Goal: Transaction & Acquisition: Book appointment/travel/reservation

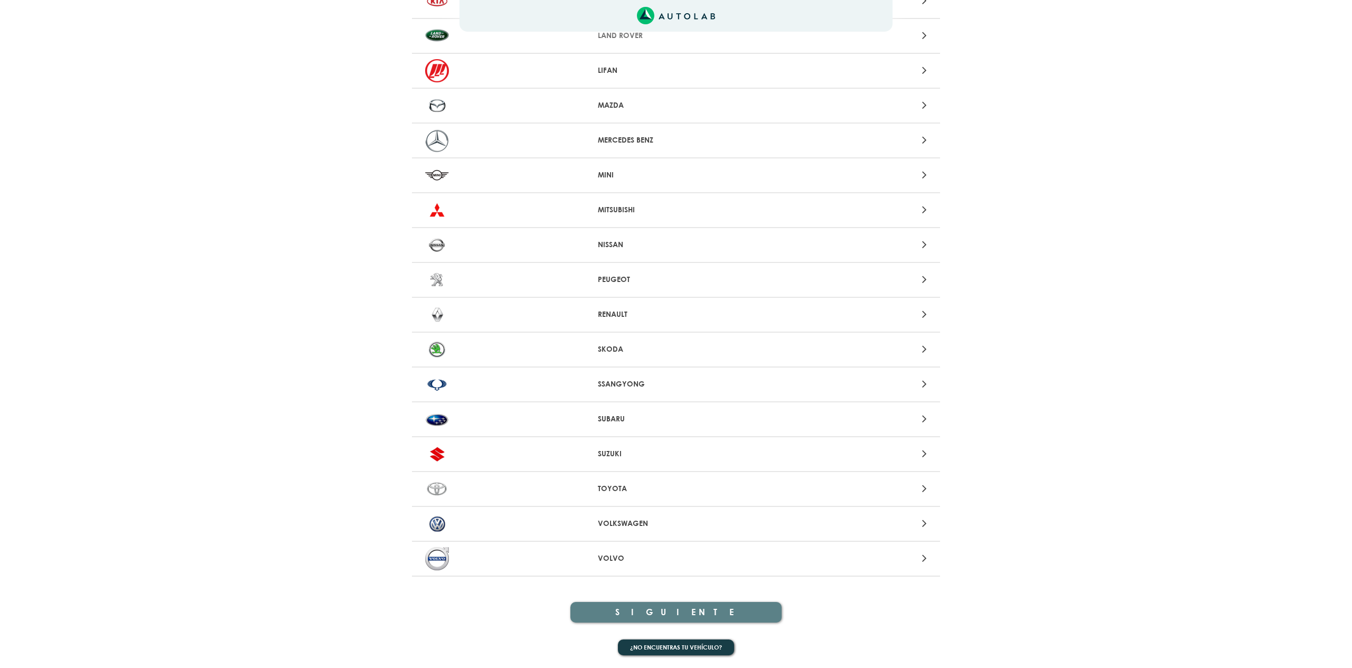
scroll to position [806, 0]
click at [631, 519] on p "VOLKSWAGEN" at bounding box center [676, 524] width 157 height 11
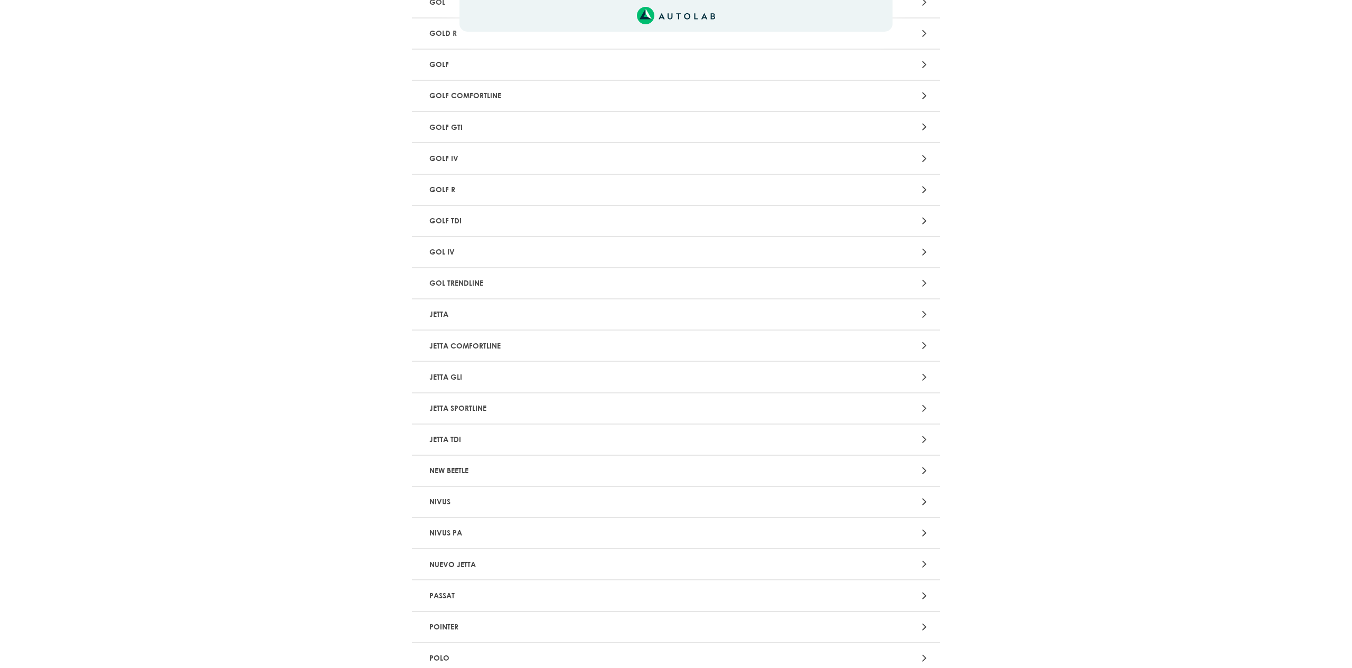
scroll to position [851, 0]
click at [436, 58] on p "GOLF" at bounding box center [589, 68] width 329 height 20
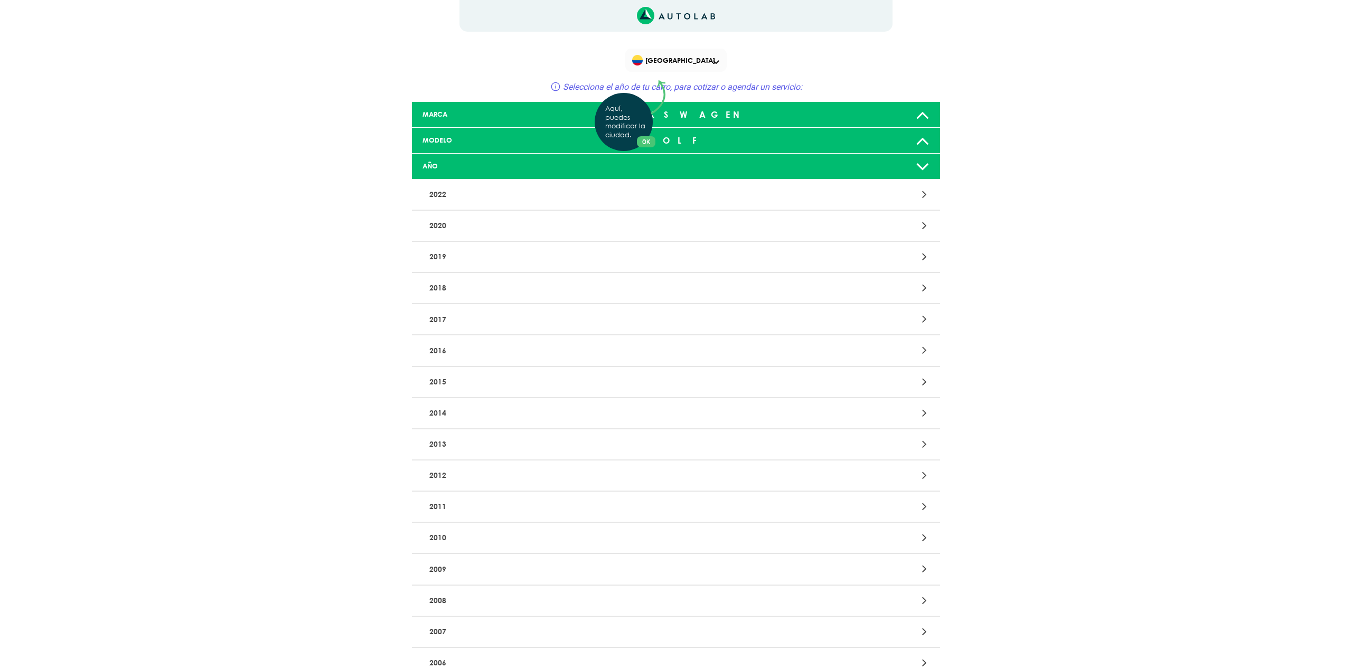
click at [921, 288] on div "Aquí, puedes modificar la ciudad. OK .aex,.bex{fill:none!important;stroke:#50c4…" at bounding box center [676, 334] width 1352 height 668
click at [926, 285] on icon at bounding box center [924, 288] width 5 height 14
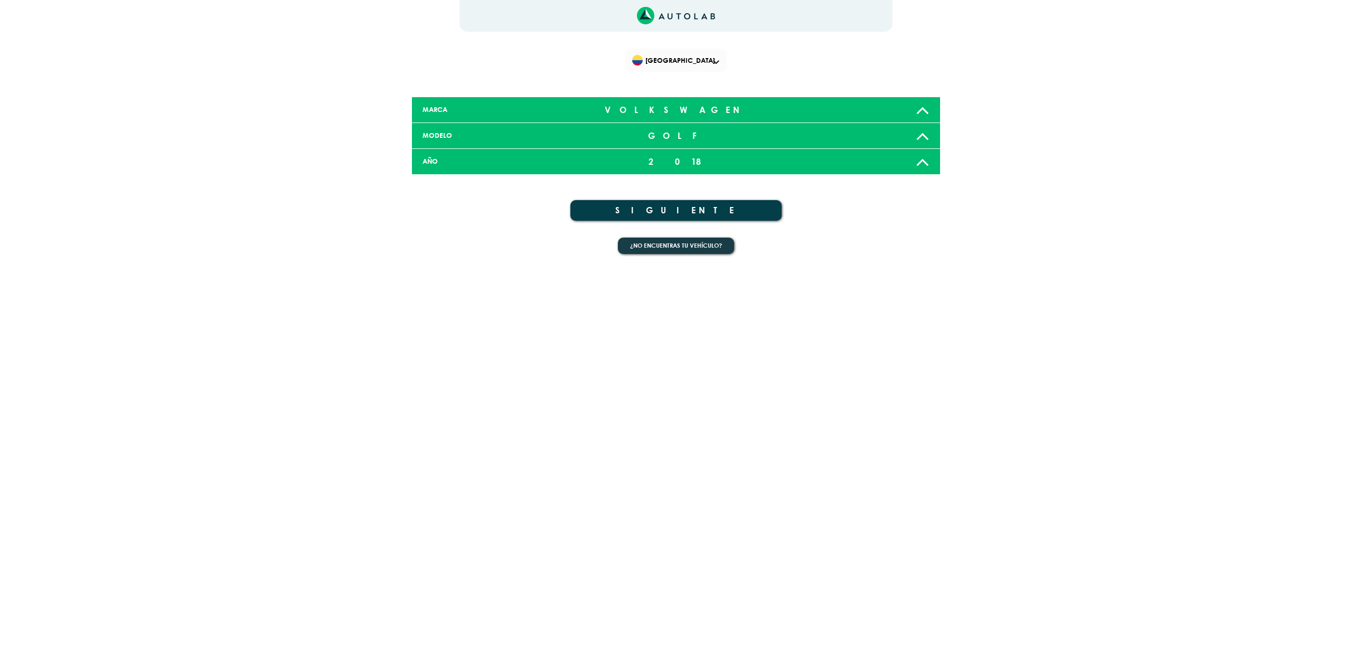
click at [676, 210] on button "SIGUIENTE" at bounding box center [676, 210] width 211 height 21
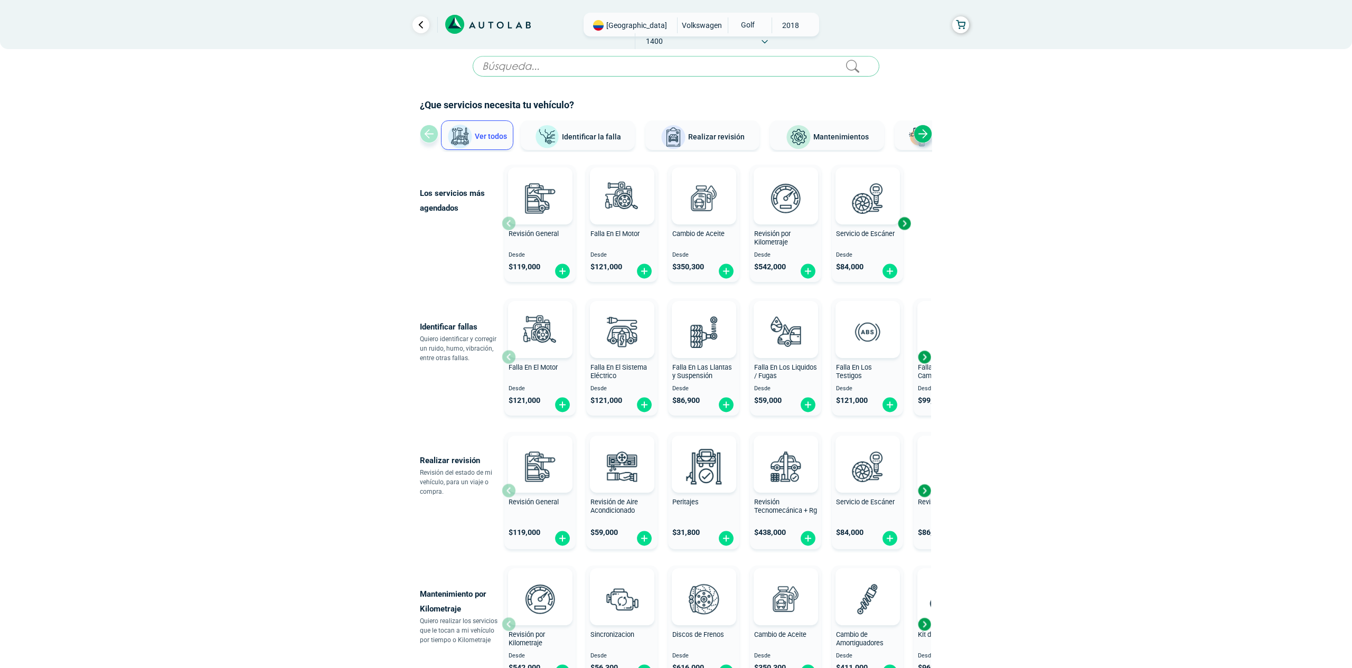
scroll to position [10, 0]
click at [728, 271] on img at bounding box center [726, 271] width 17 height 16
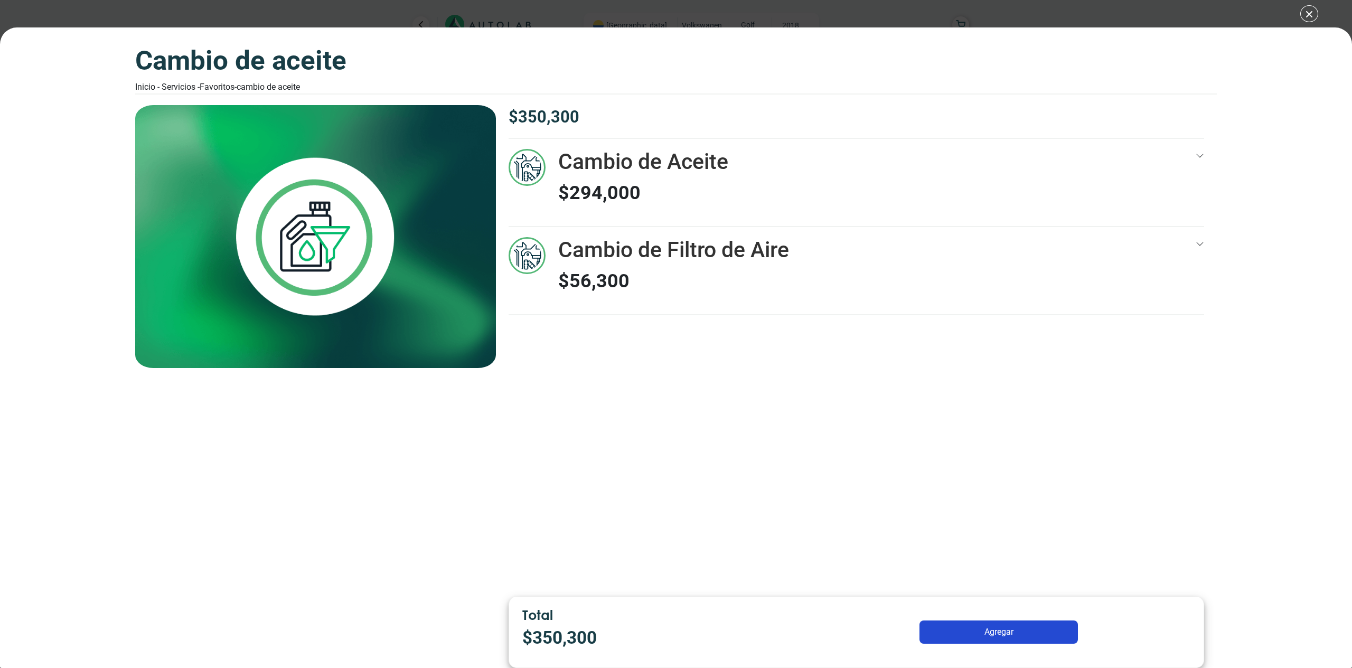
click at [1200, 153] on icon at bounding box center [1200, 156] width 8 height 8
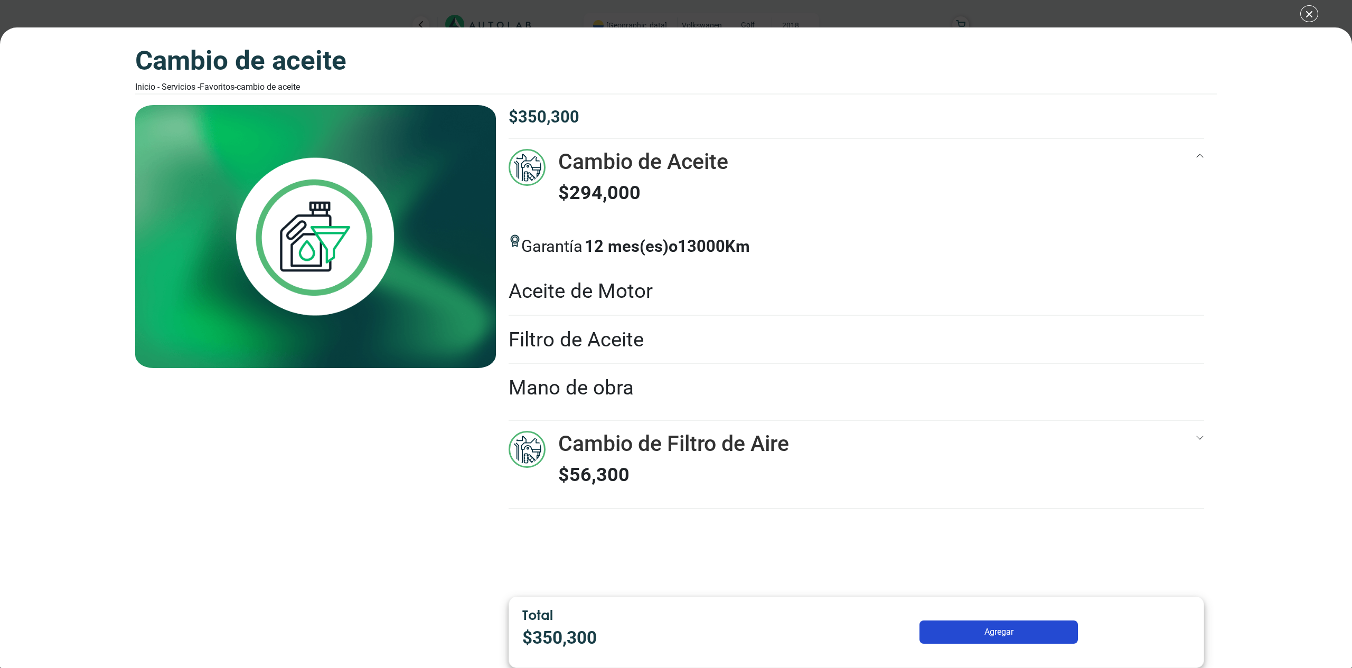
click at [434, 459] on div "Cambio de Aceite" at bounding box center [315, 346] width 361 height 483
click at [769, 544] on div "$ 350,300 Cambio de Aceite $ 294,000 12 13000 Km" at bounding box center [856, 346] width 721 height 483
click at [1199, 150] on div at bounding box center [1200, 182] width 8 height 67
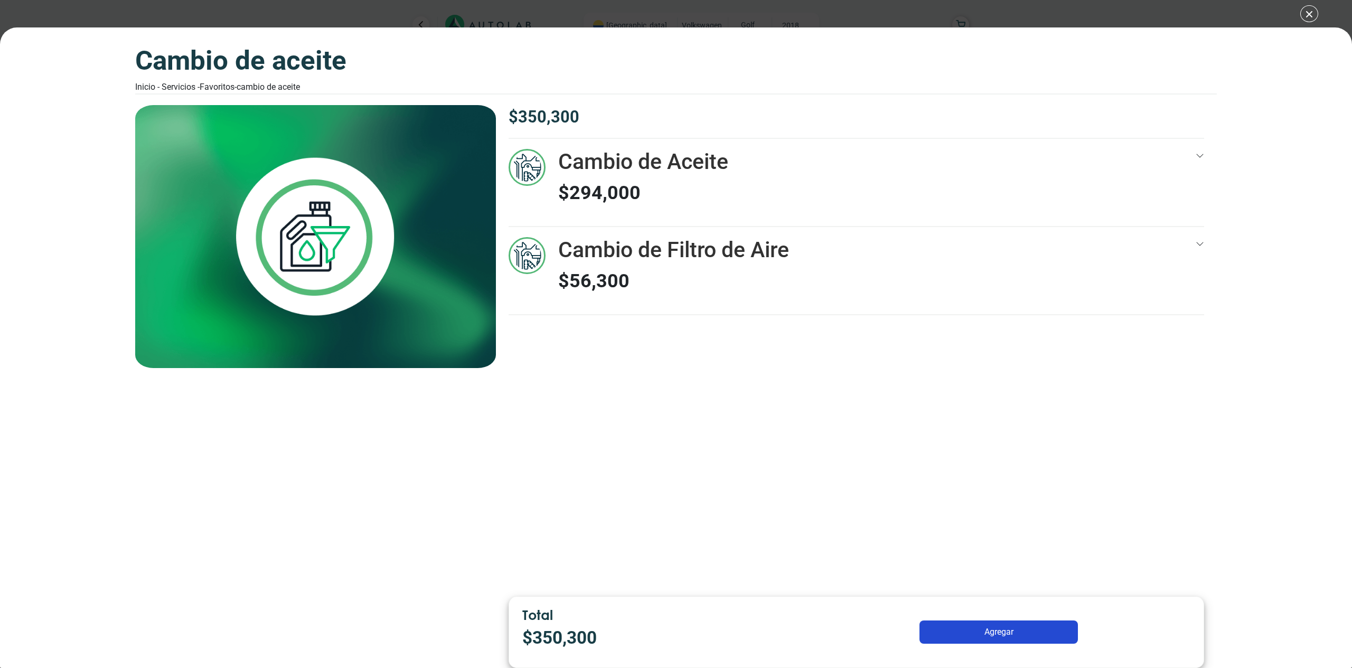
click at [876, 359] on div "$ 350,300 Cambio de Aceite $ 294,000 12 13000 Km" at bounding box center [856, 346] width 721 height 483
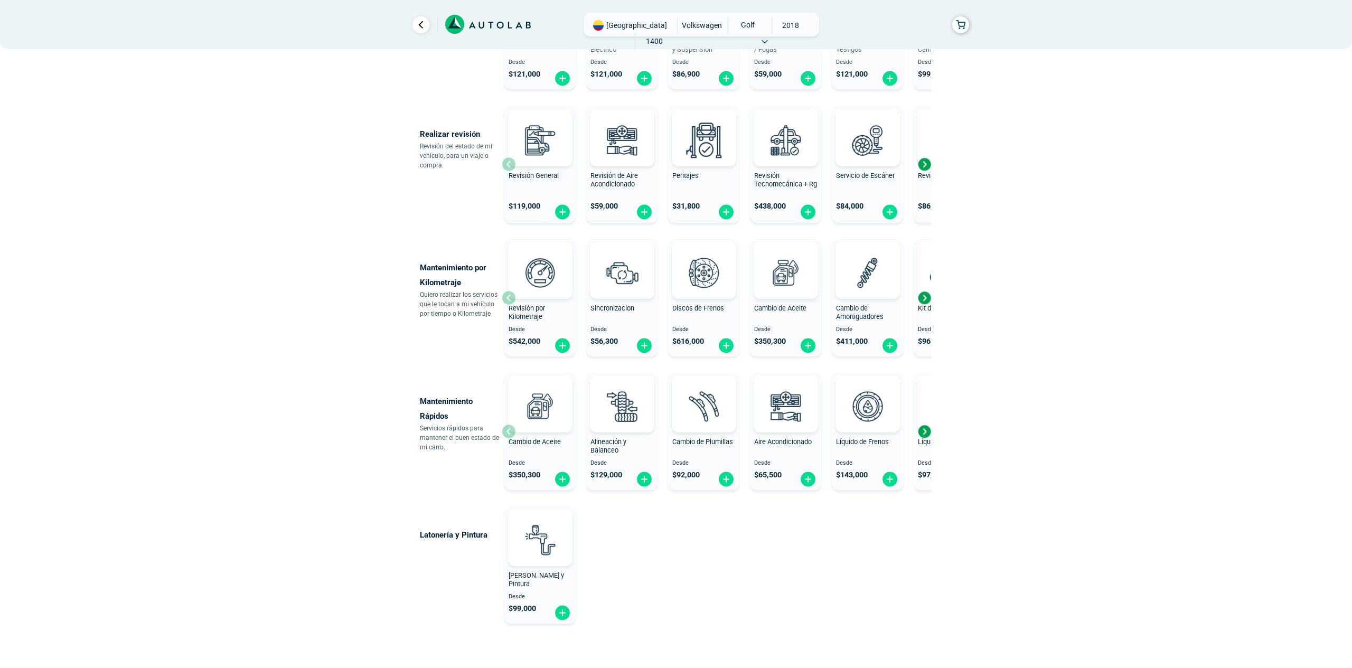
scroll to position [337, 0]
click at [928, 296] on div "Next slide" at bounding box center [925, 298] width 16 height 16
click at [926, 297] on div "Next slide" at bounding box center [925, 298] width 16 height 16
click at [505, 294] on div "Previous slide" at bounding box center [509, 298] width 16 height 16
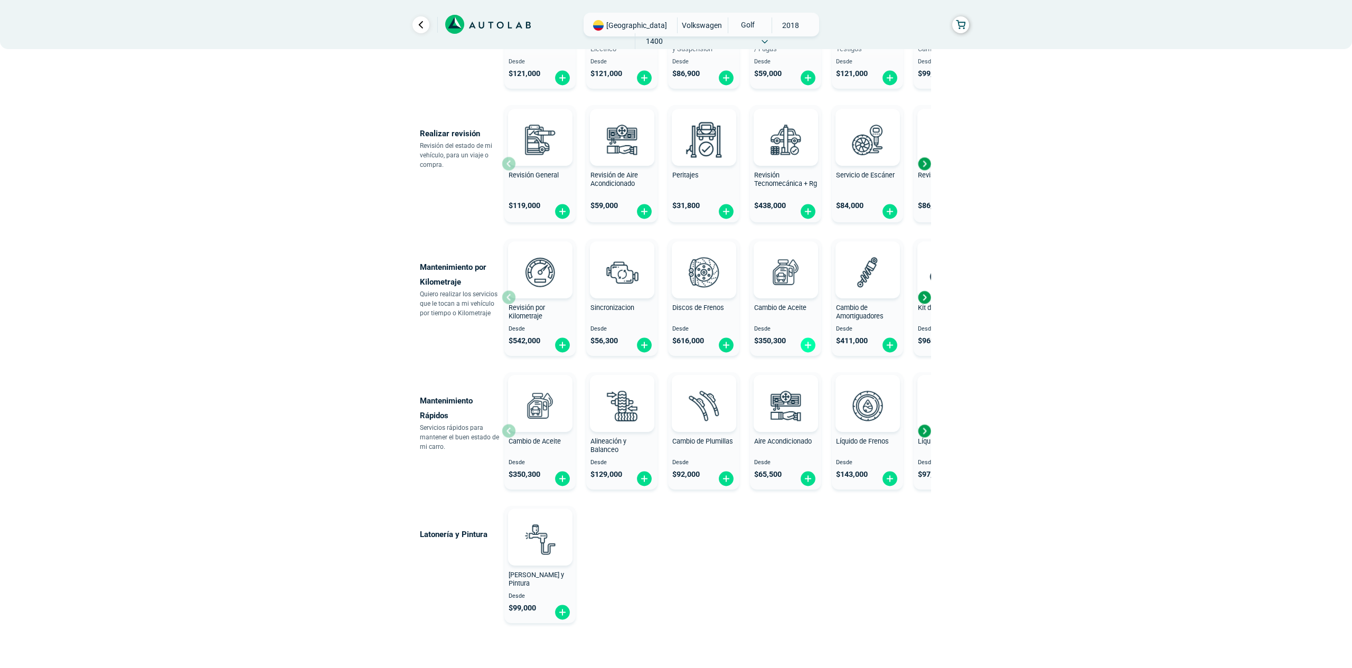
click at [811, 347] on img at bounding box center [808, 345] width 17 height 16
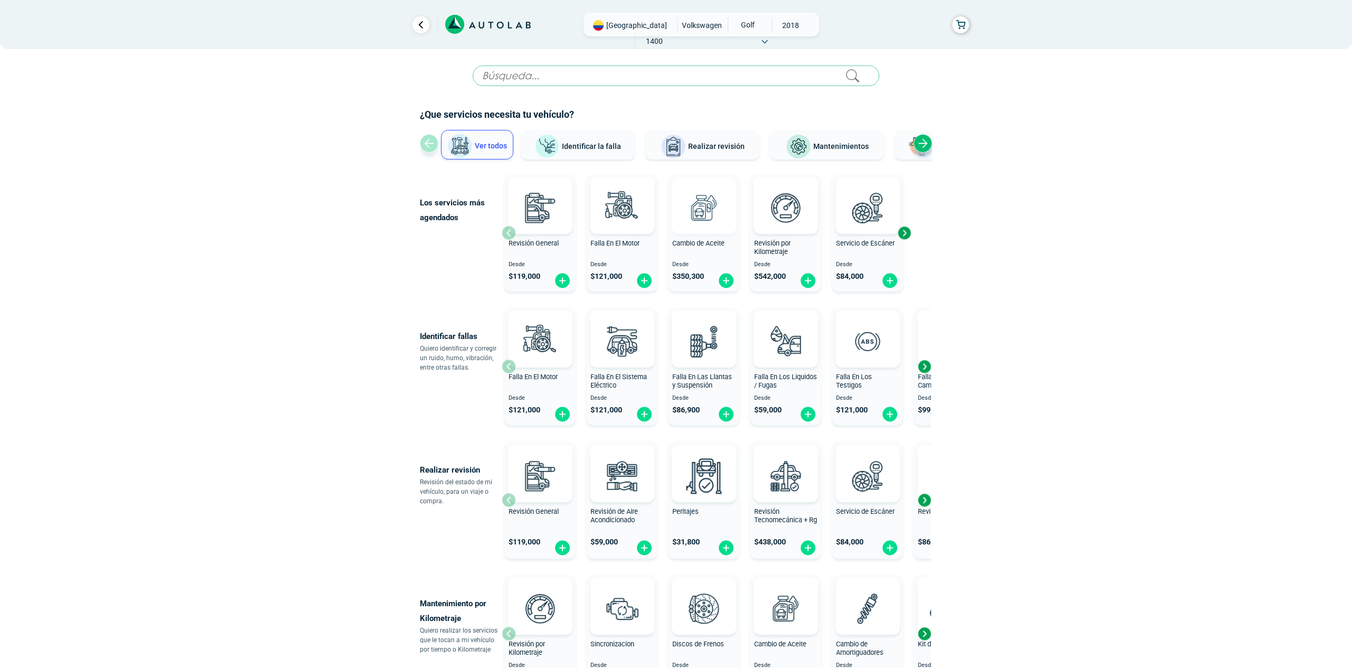
click at [702, 210] on img at bounding box center [703, 207] width 46 height 46
